Goal: Information Seeking & Learning: Learn about a topic

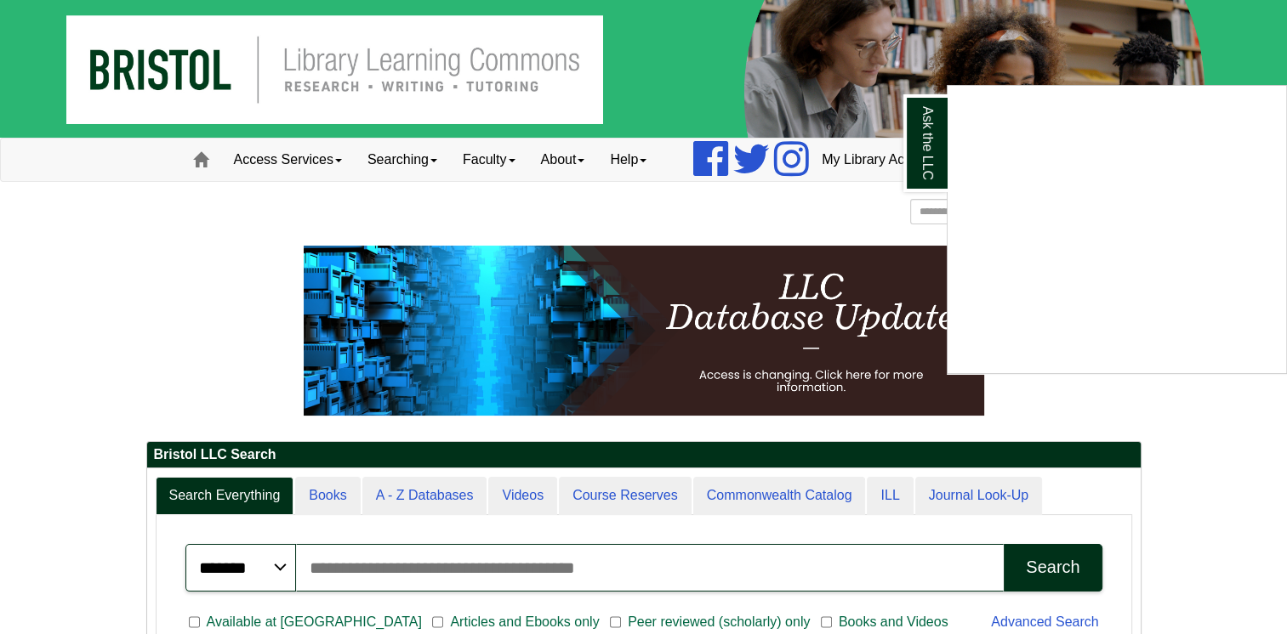
click at [810, 216] on div "Ask the LLC" at bounding box center [643, 317] width 1287 height 634
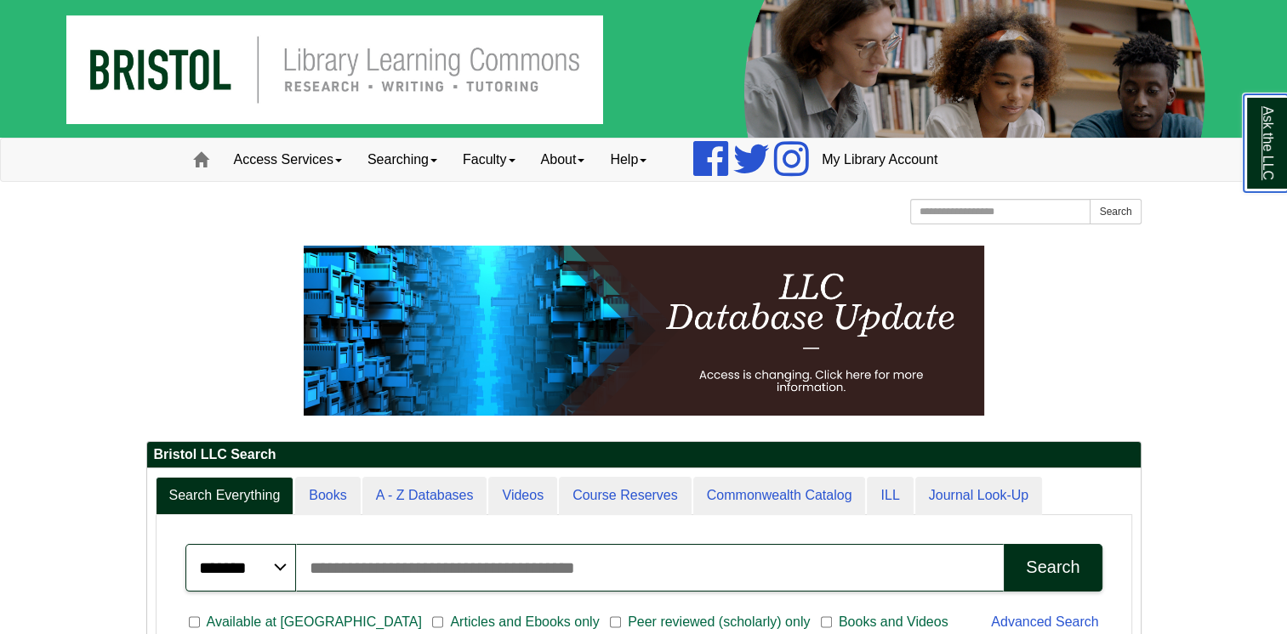
click at [1262, 158] on link "Ask the LLC" at bounding box center [1265, 143] width 44 height 98
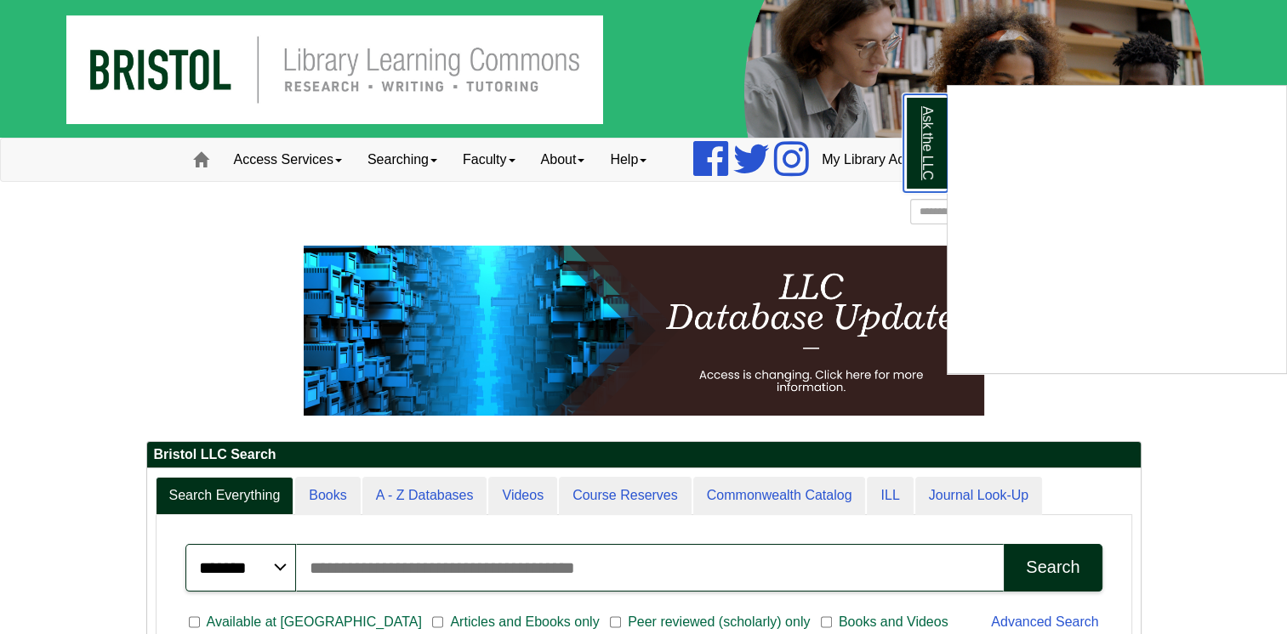
click at [919, 128] on link "Ask the LLC" at bounding box center [925, 143] width 44 height 98
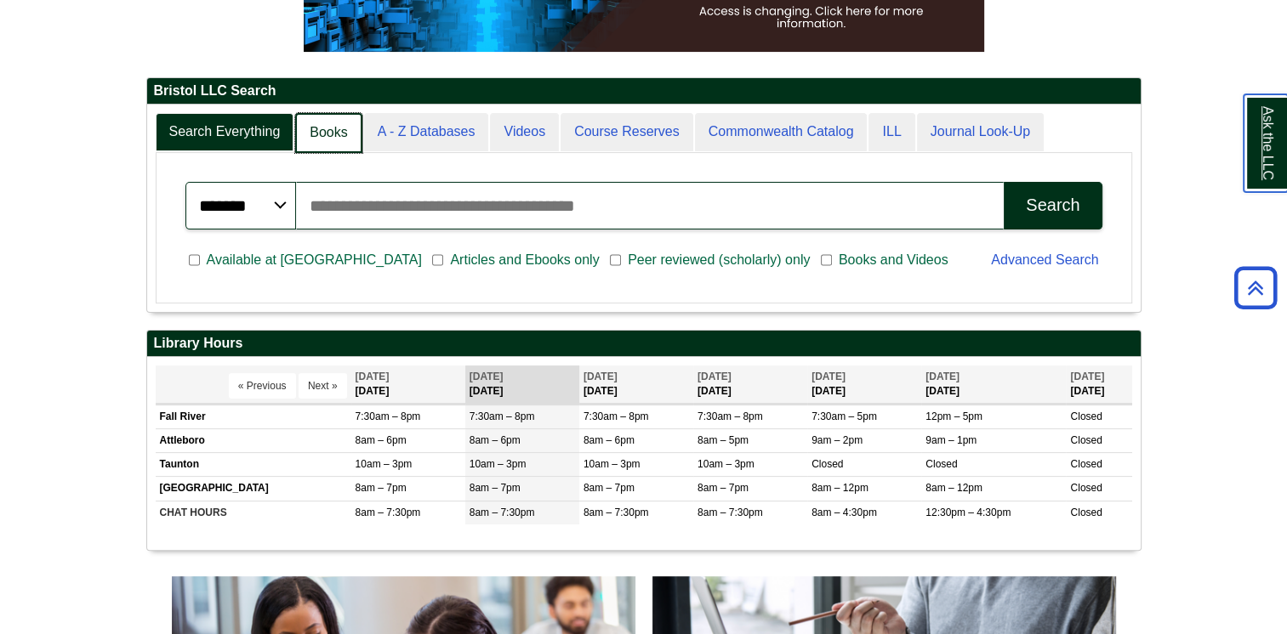
scroll to position [9, 8]
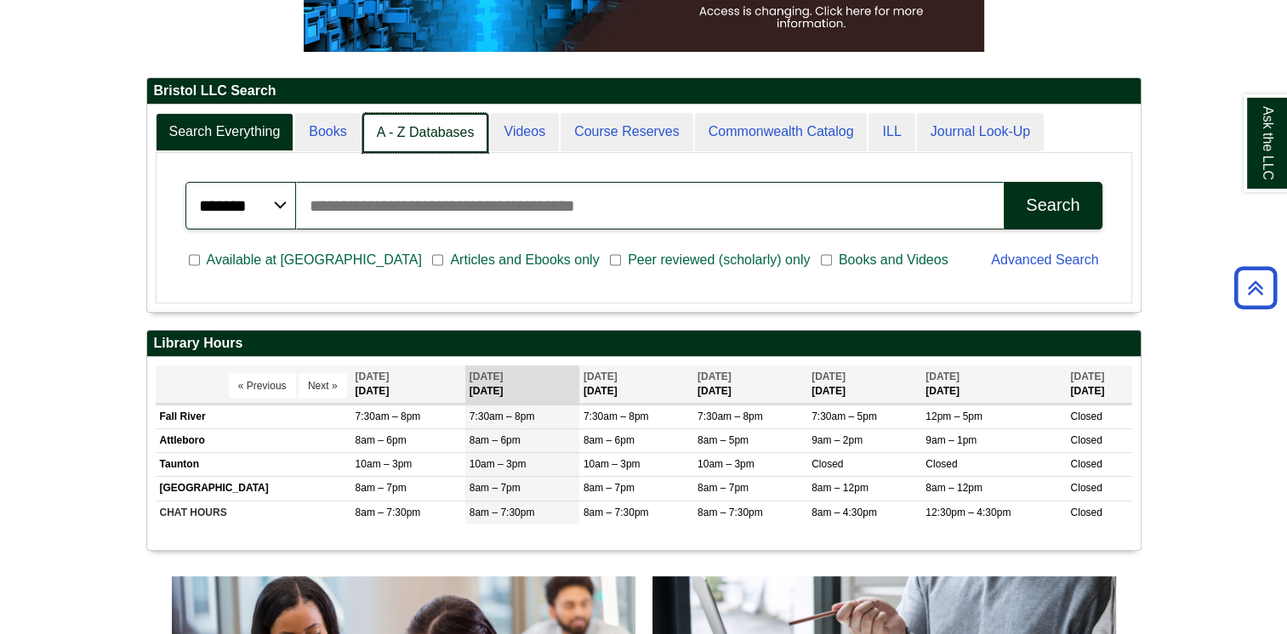
click at [395, 131] on link "A - Z Databases" at bounding box center [425, 133] width 127 height 40
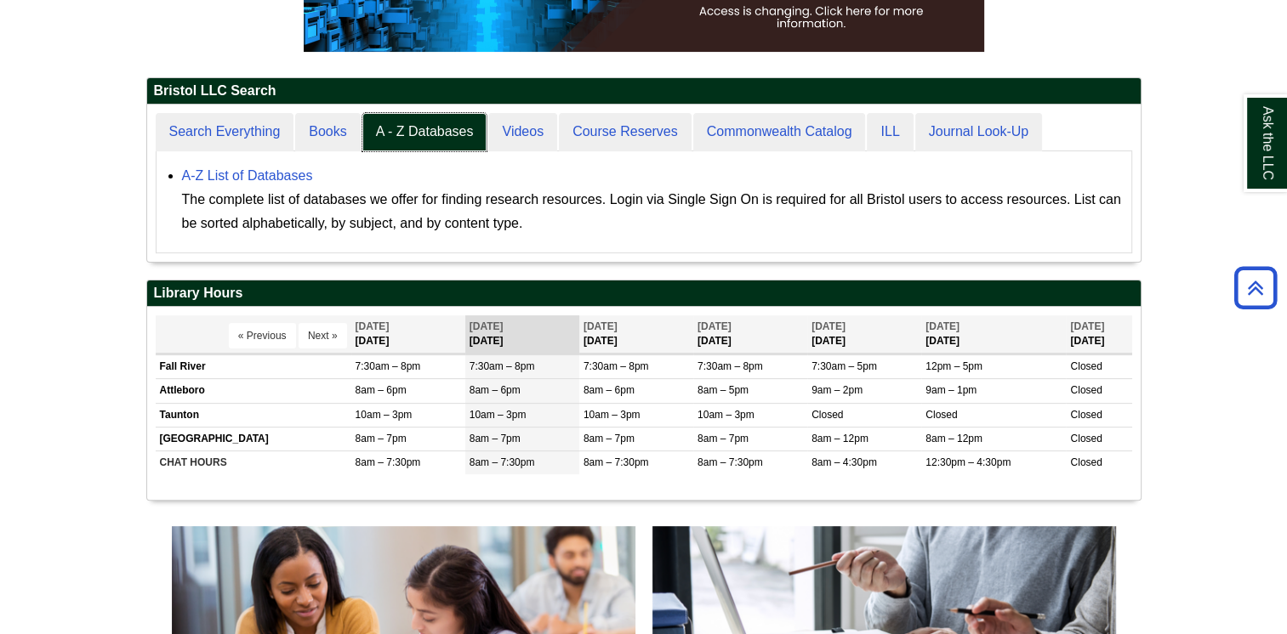
scroll to position [156, 993]
click at [264, 175] on link "A-Z List of Databases" at bounding box center [247, 175] width 131 height 14
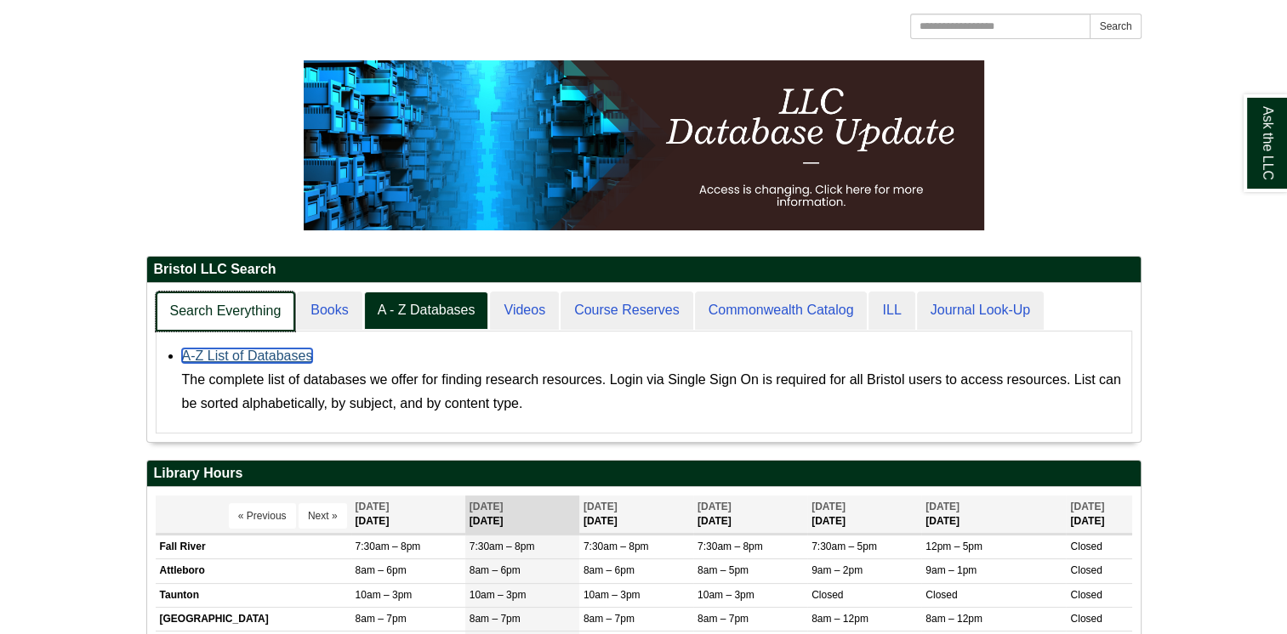
scroll to position [157, 993]
click at [249, 306] on link "Search Everything" at bounding box center [226, 312] width 140 height 40
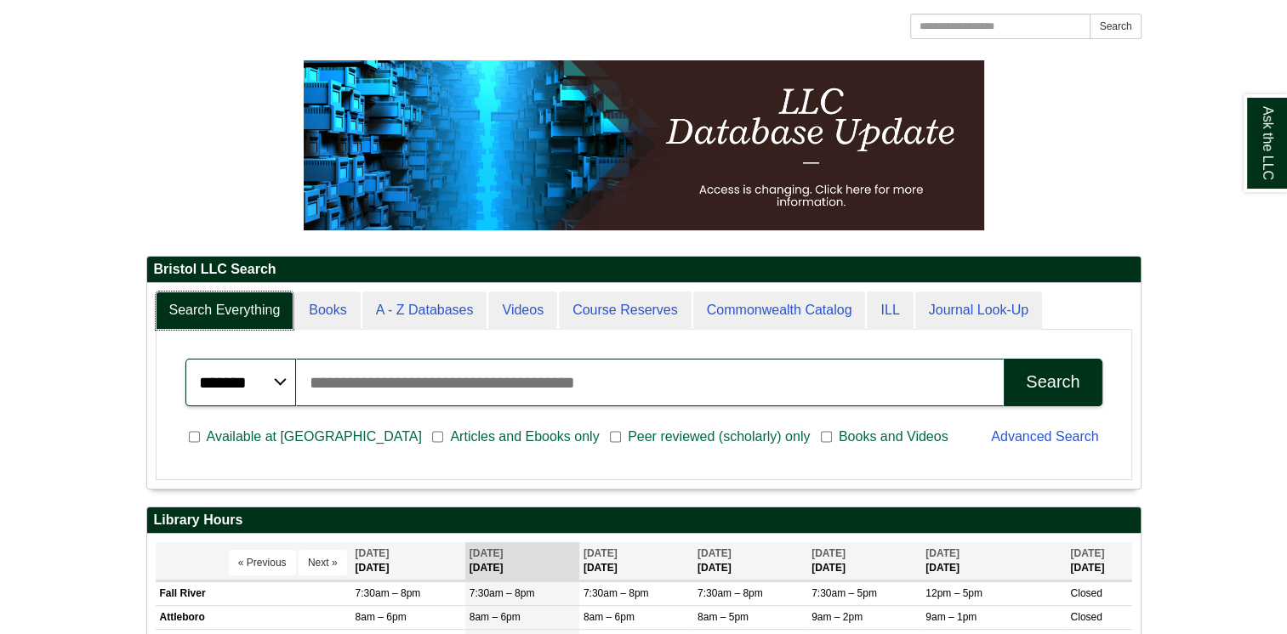
scroll to position [204, 993]
click at [410, 382] on input "Search articles, books, journals & more" at bounding box center [650, 383] width 708 height 48
type input "**********"
click at [1004, 359] on button "Search" at bounding box center [1053, 383] width 98 height 48
